Goal: Task Accomplishment & Management: Complete application form

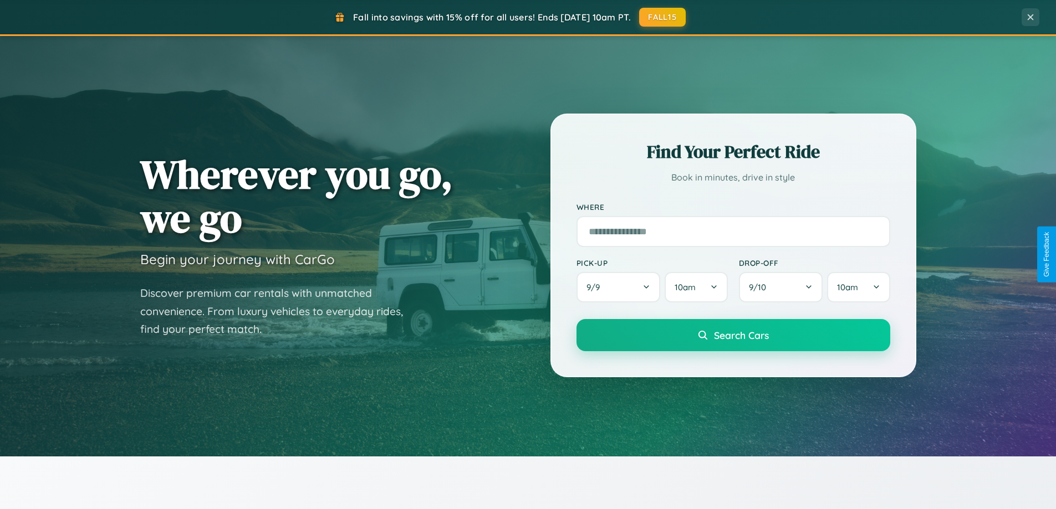
scroll to position [478, 0]
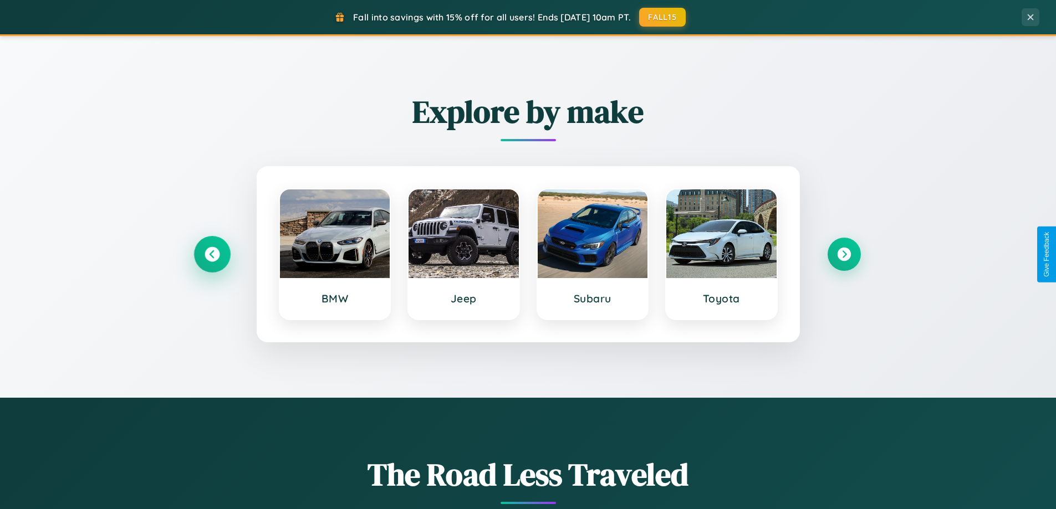
click at [212, 254] on icon at bounding box center [212, 254] width 15 height 15
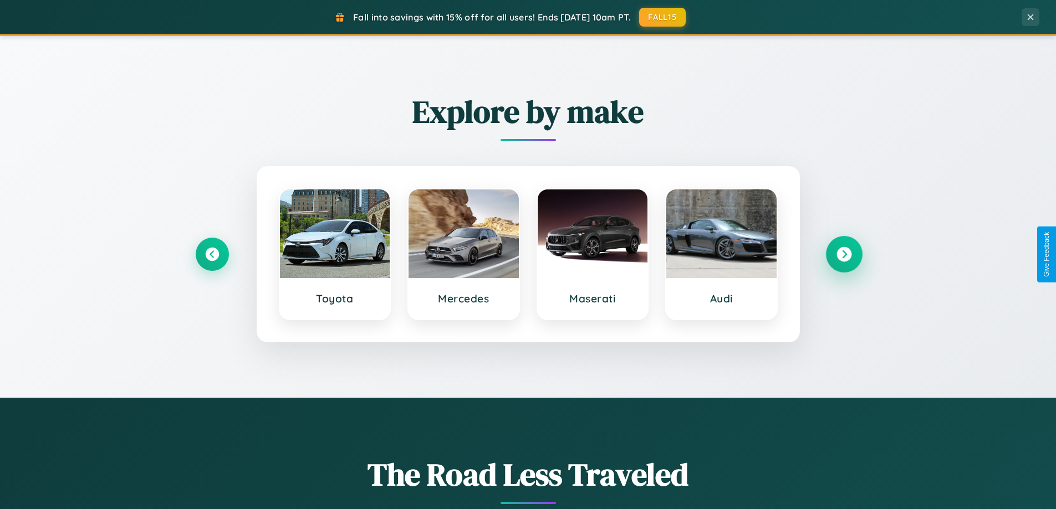
click at [844, 254] on icon at bounding box center [843, 254] width 15 height 15
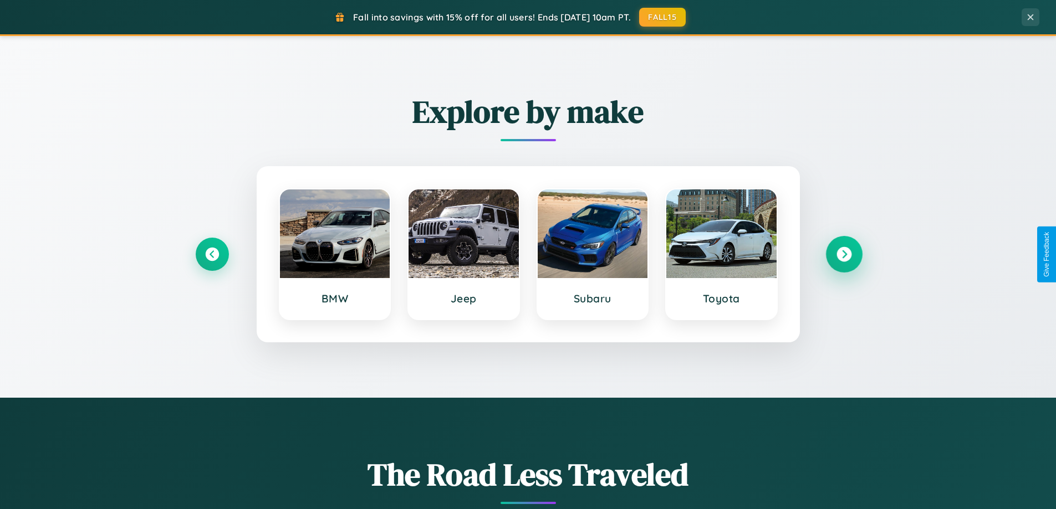
click at [844, 254] on icon at bounding box center [843, 254] width 15 height 15
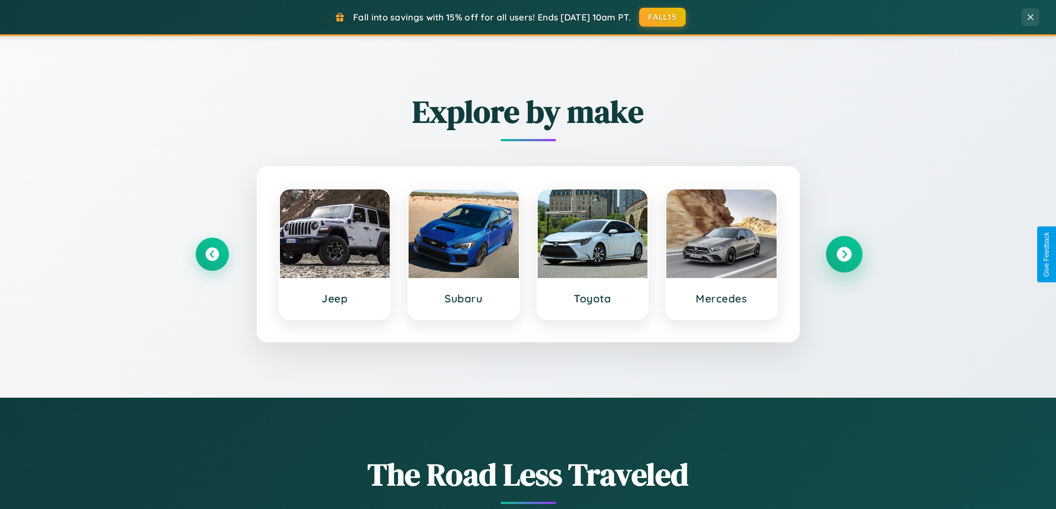
click at [844, 254] on icon at bounding box center [843, 254] width 15 height 15
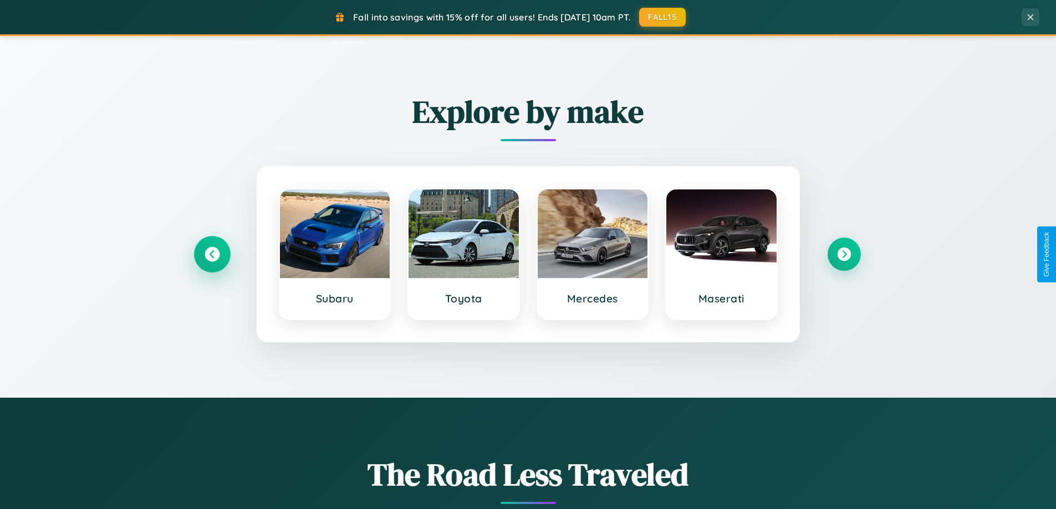
click at [212, 254] on icon at bounding box center [212, 254] width 15 height 15
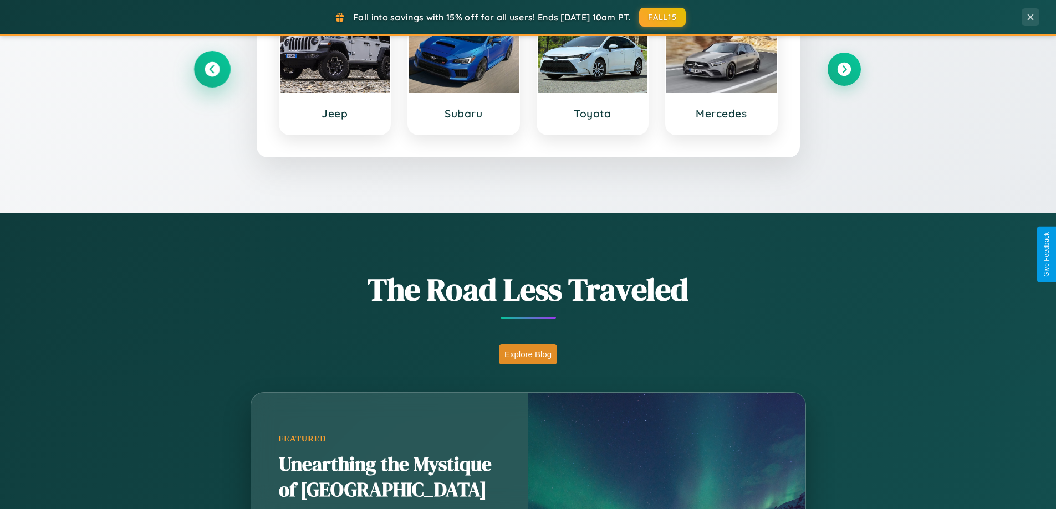
scroll to position [1781, 0]
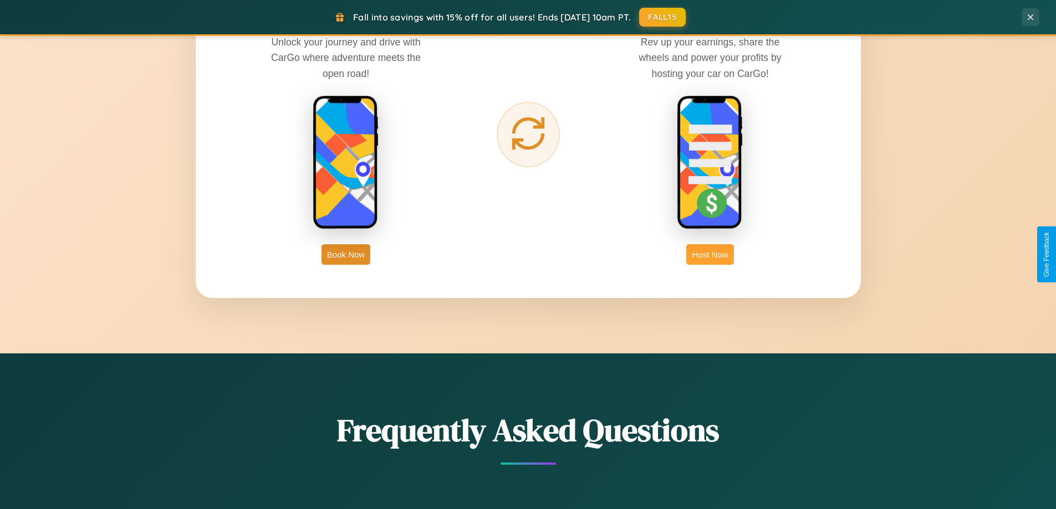
click at [710, 254] on button "Host Now" at bounding box center [709, 254] width 47 height 21
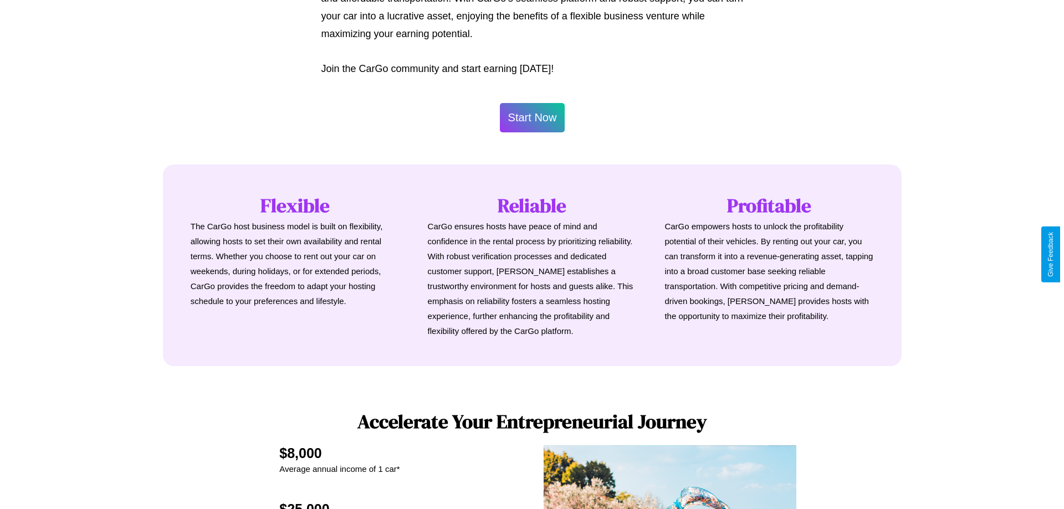
scroll to position [1156, 0]
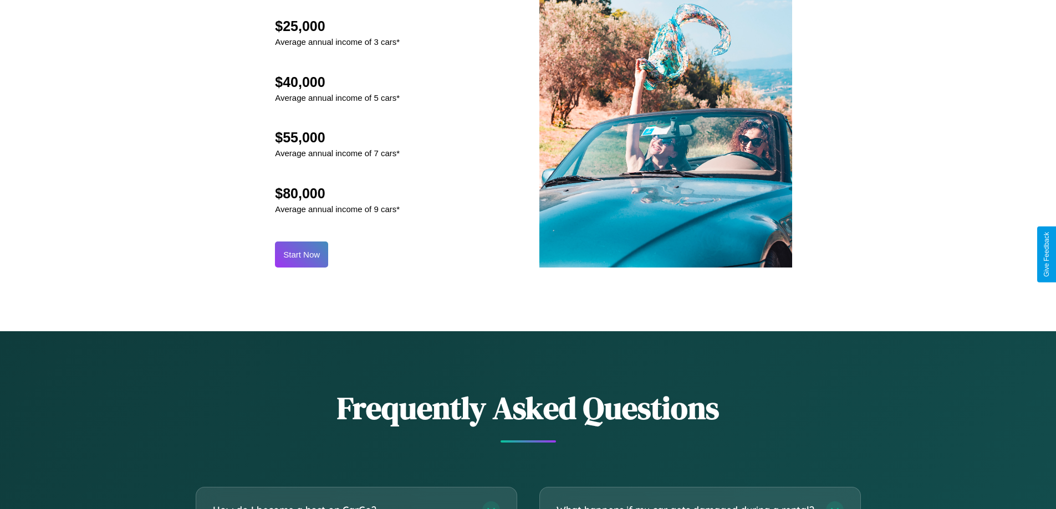
click at [302, 254] on button "Start Now" at bounding box center [301, 255] width 53 height 26
